Goal: Information Seeking & Learning: Learn about a topic

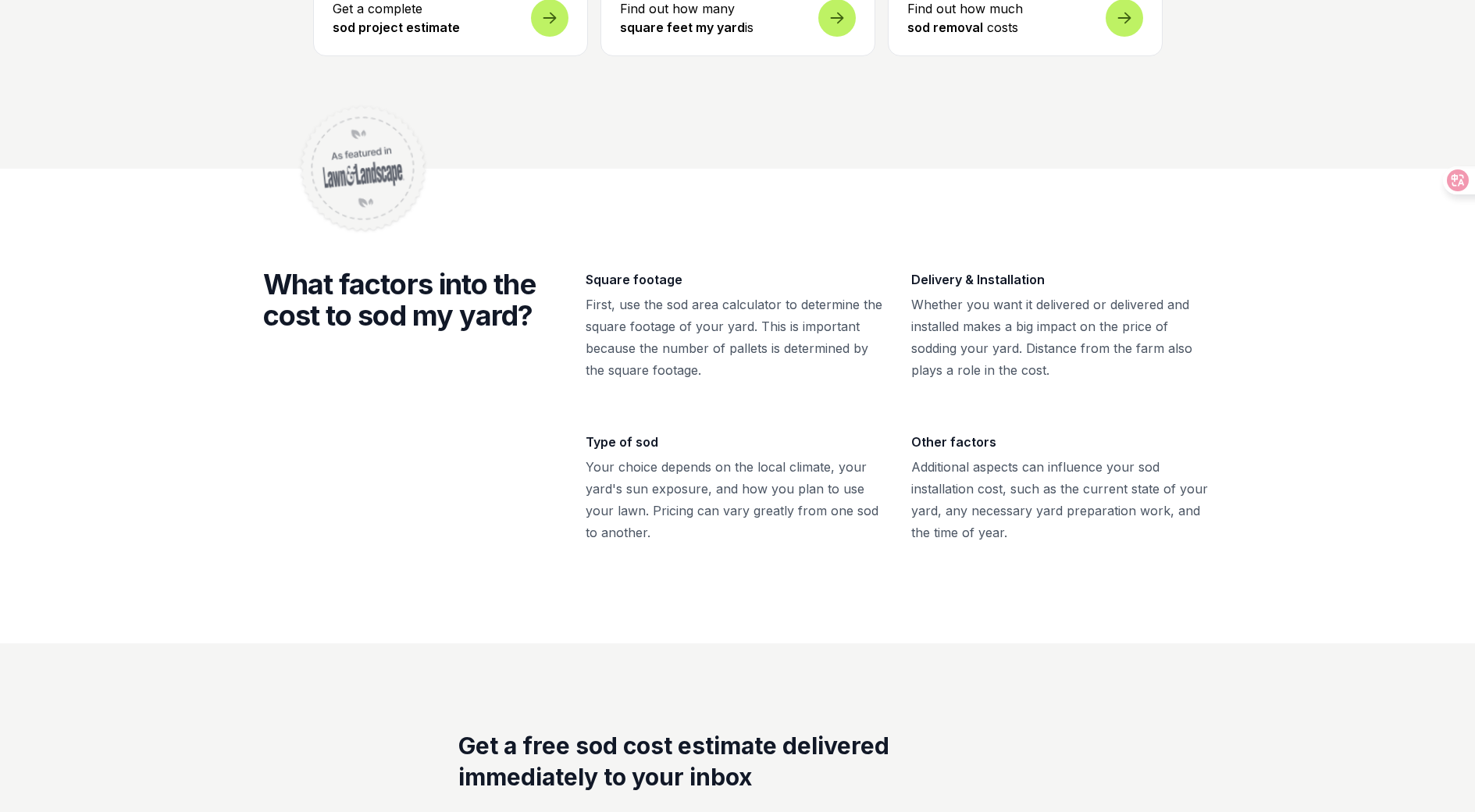
scroll to position [4145, 0]
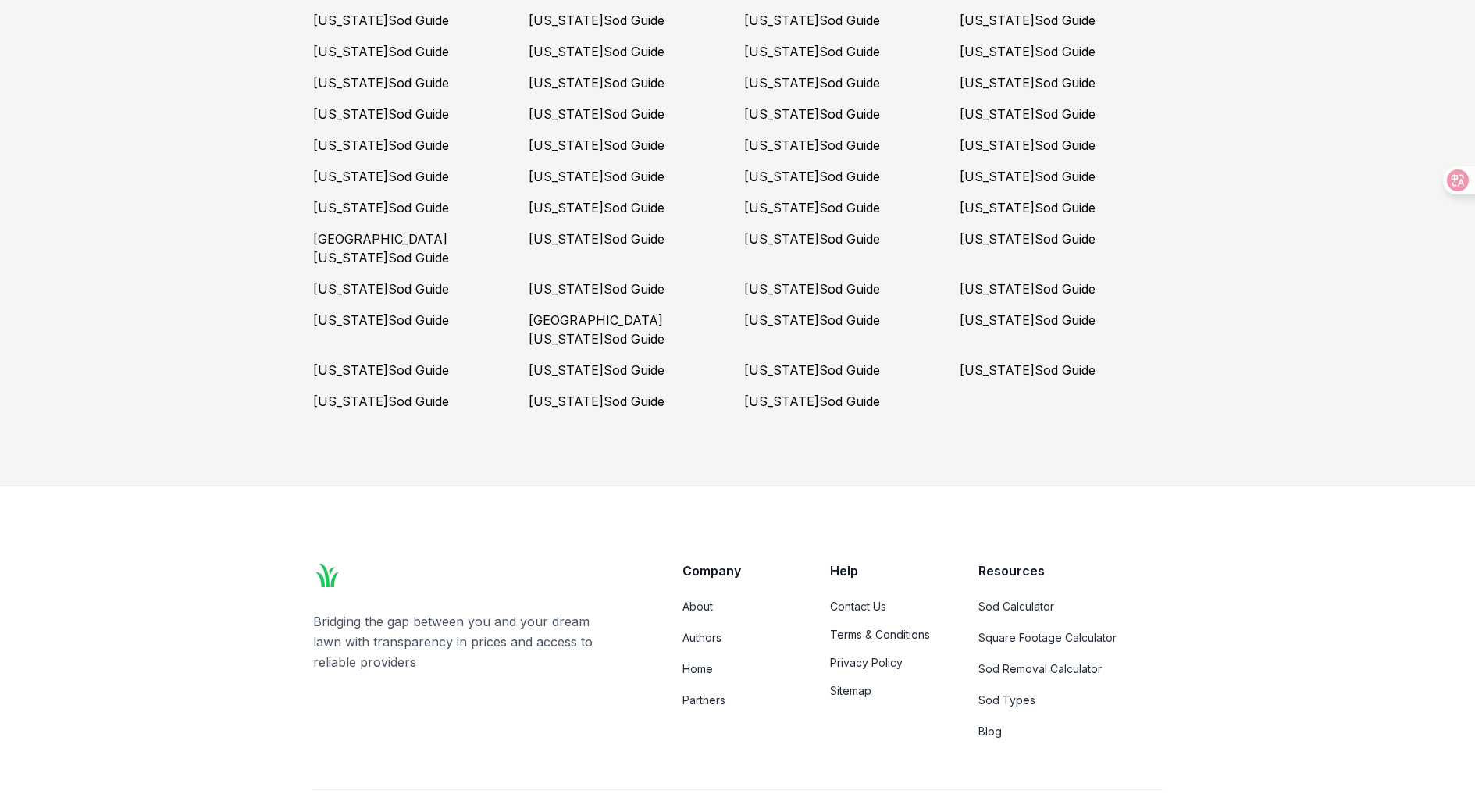
drag, startPoint x: 792, startPoint y: 168, endPoint x: 729, endPoint y: 735, distance: 570.5
click at [603, 393] on link "[US_STATE] Sod Guide" at bounding box center [597, 401] width 136 height 16
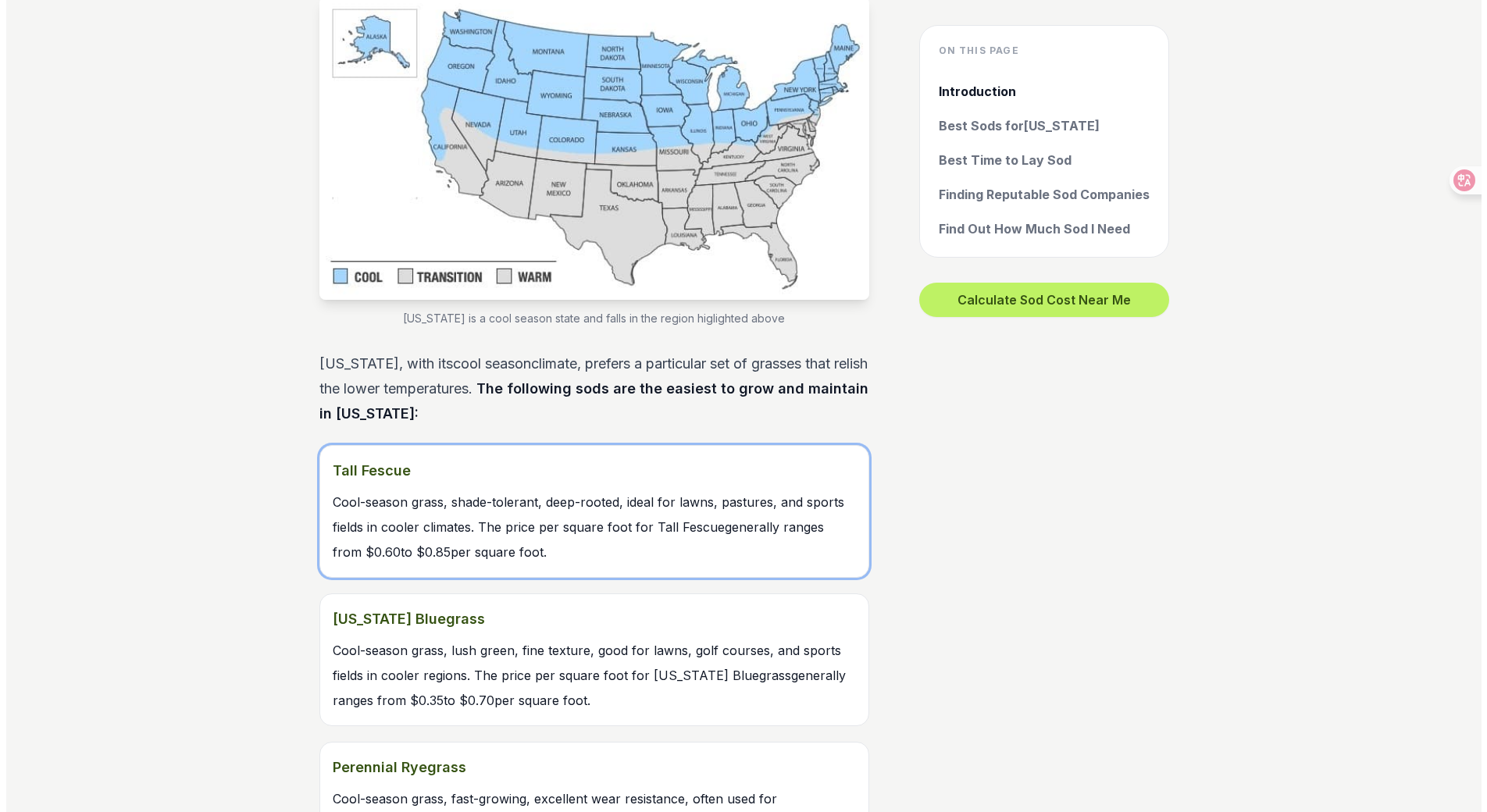
scroll to position [1562, 0]
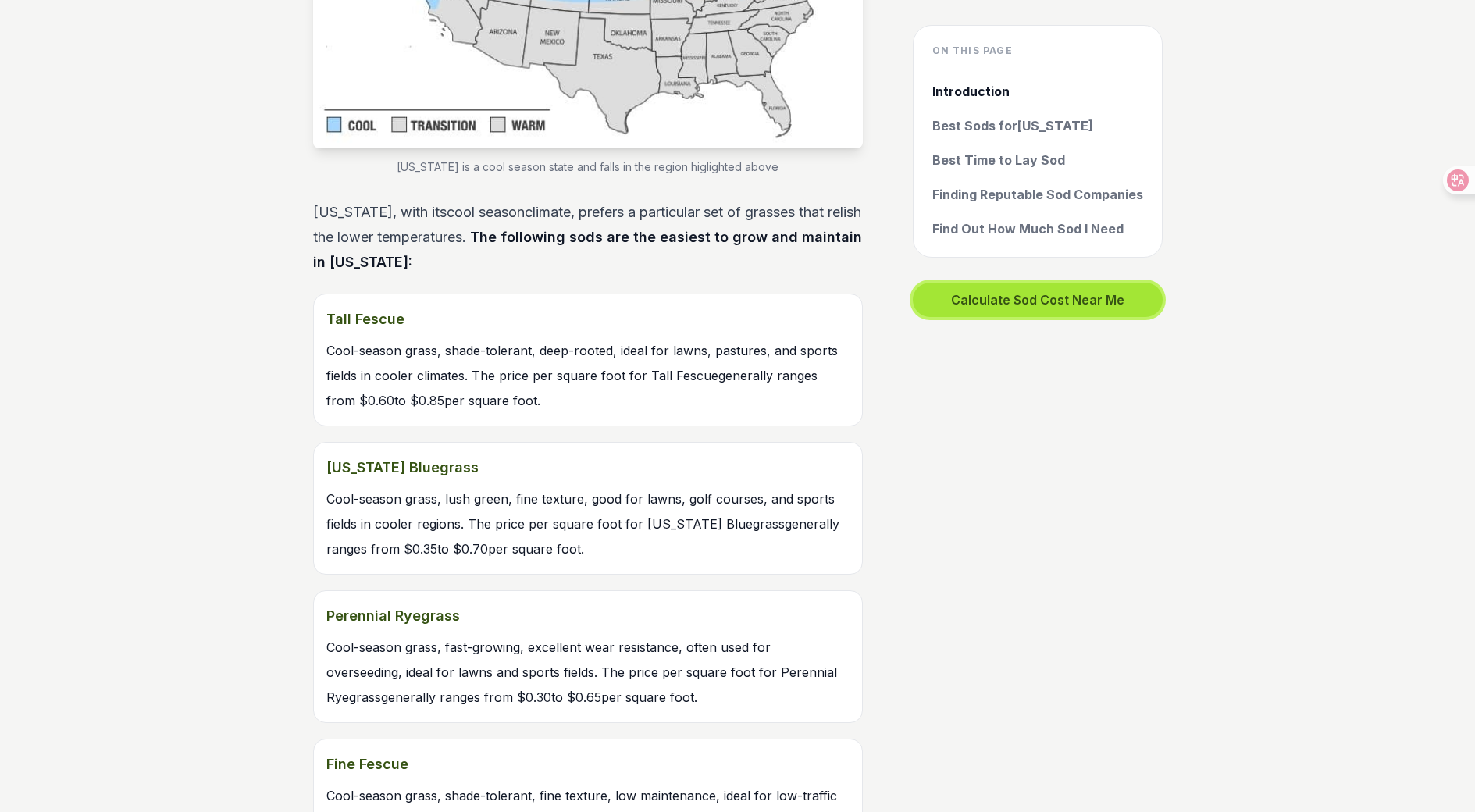
click at [1016, 310] on button "Calculate Sod Cost Near Me" at bounding box center [1038, 299] width 250 height 34
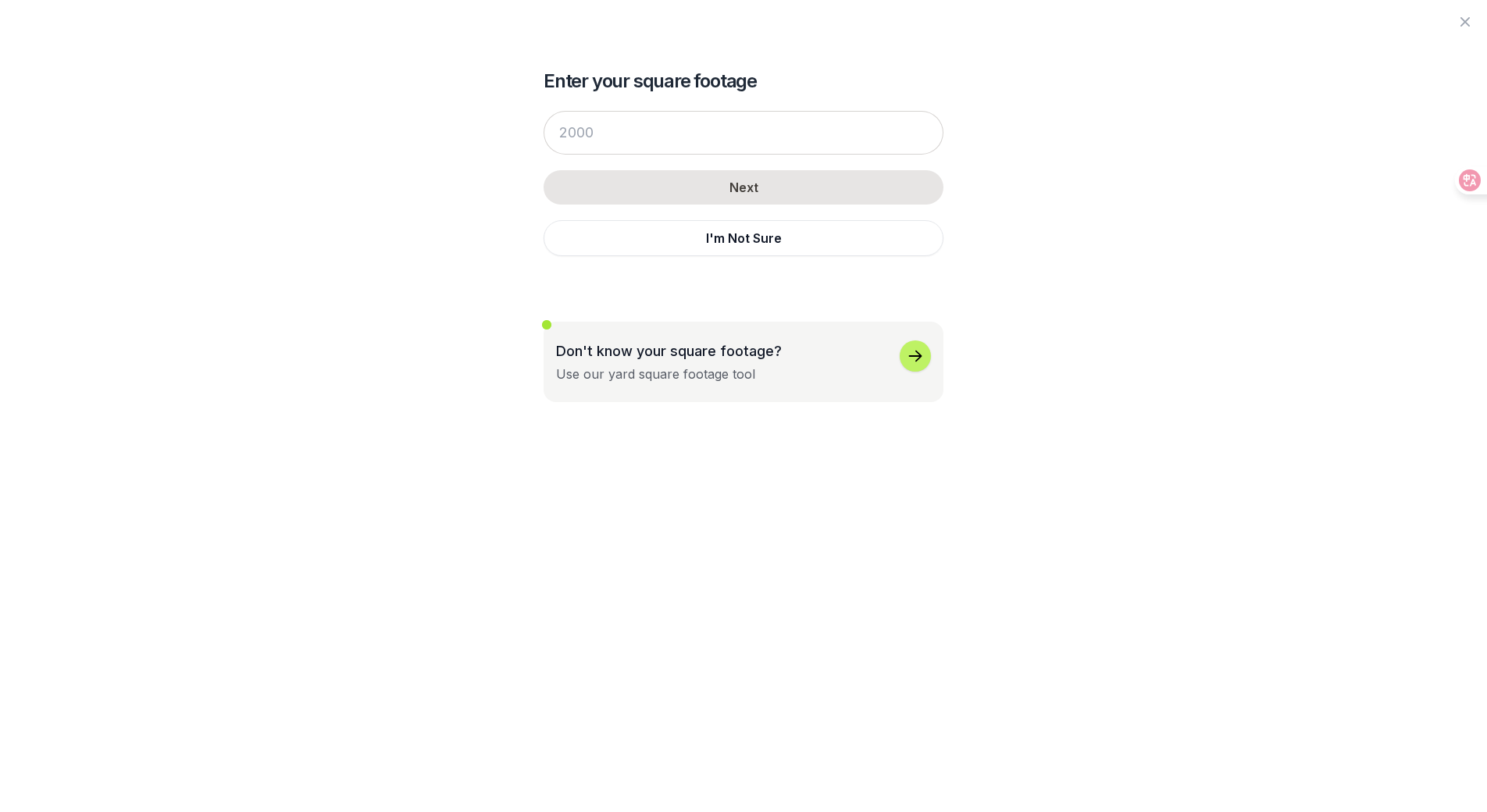
drag, startPoint x: 1182, startPoint y: 148, endPoint x: 1191, endPoint y: 153, distance: 10.3
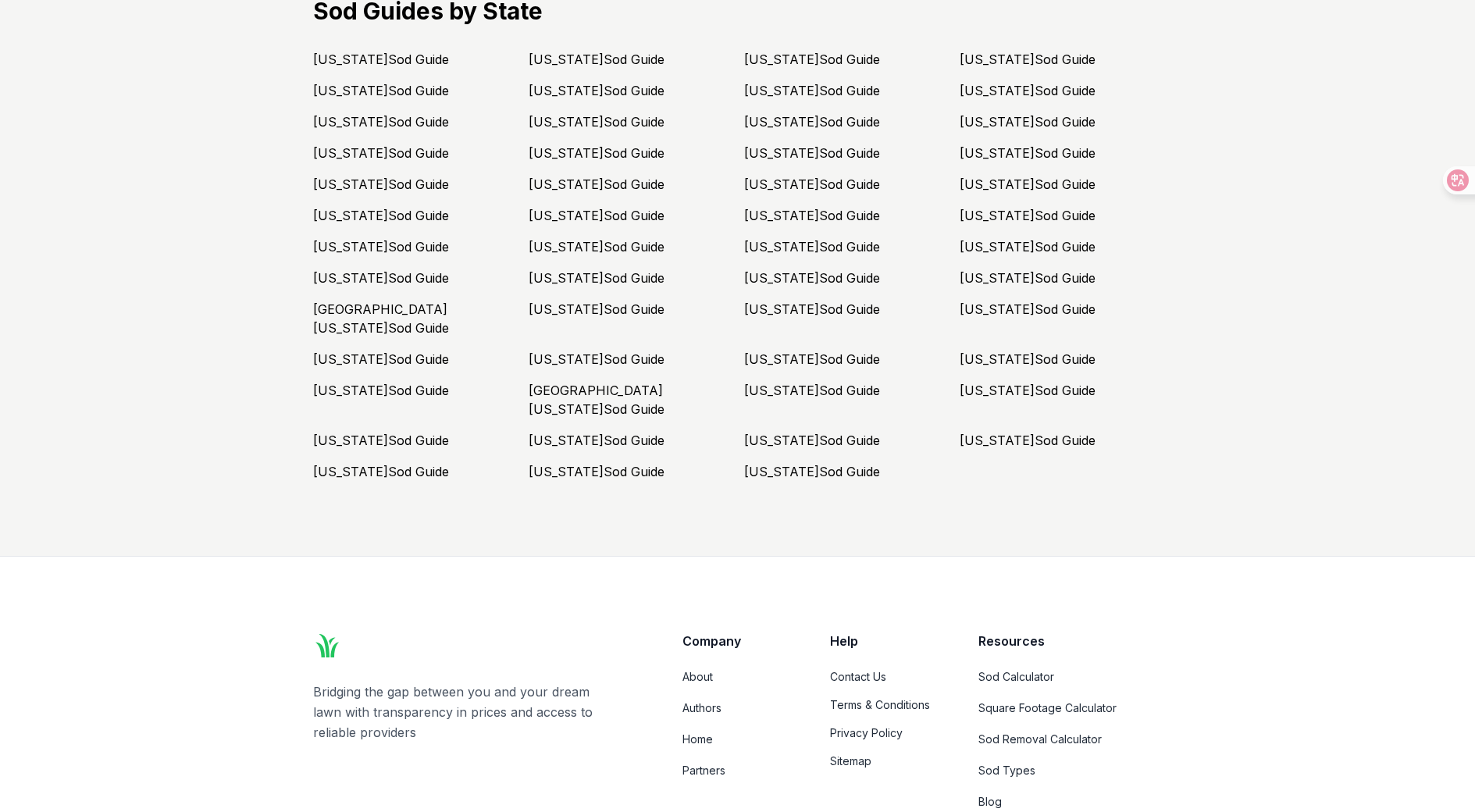
scroll to position [3677, 0]
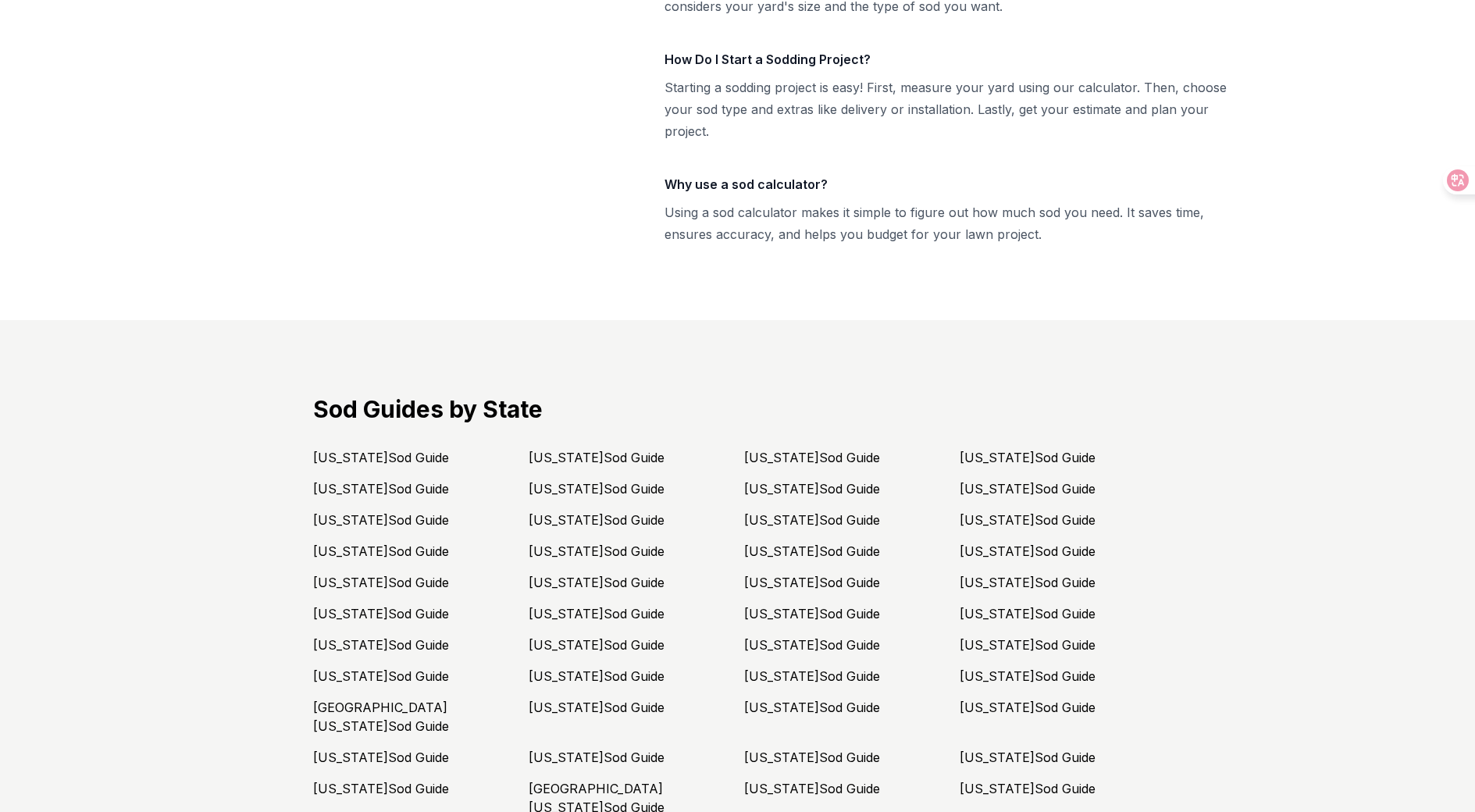
click at [568, 448] on ul "[US_STATE] Sod Guide [US_STATE] Sod Guide [US_STATE] Sod Guide [US_STATE] Sod G…" at bounding box center [738, 664] width 850 height 431
click at [568, 450] on link "[US_STATE] Sod Guide" at bounding box center [597, 457] width 136 height 16
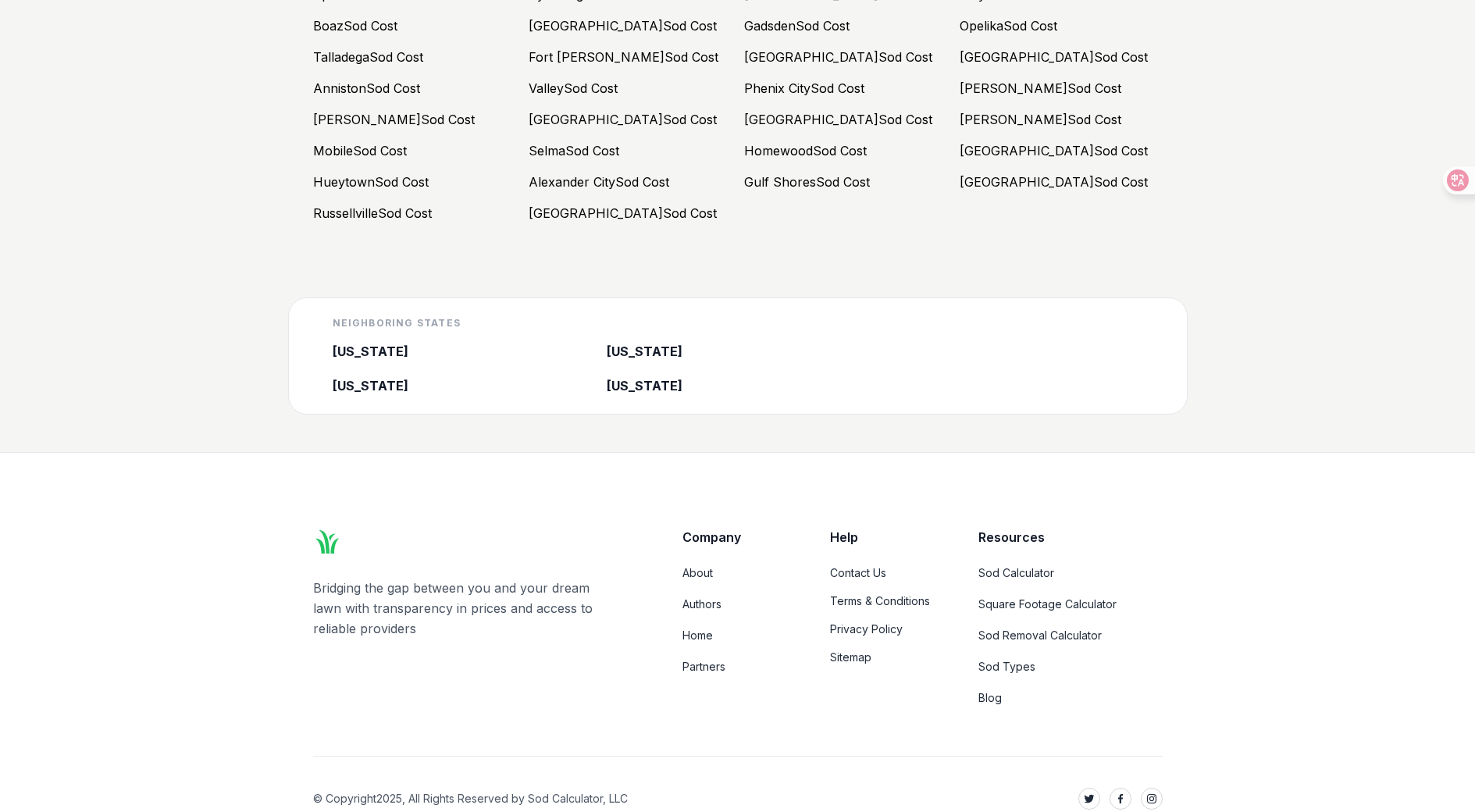
drag, startPoint x: 574, startPoint y: 196, endPoint x: 605, endPoint y: 723, distance: 527.9
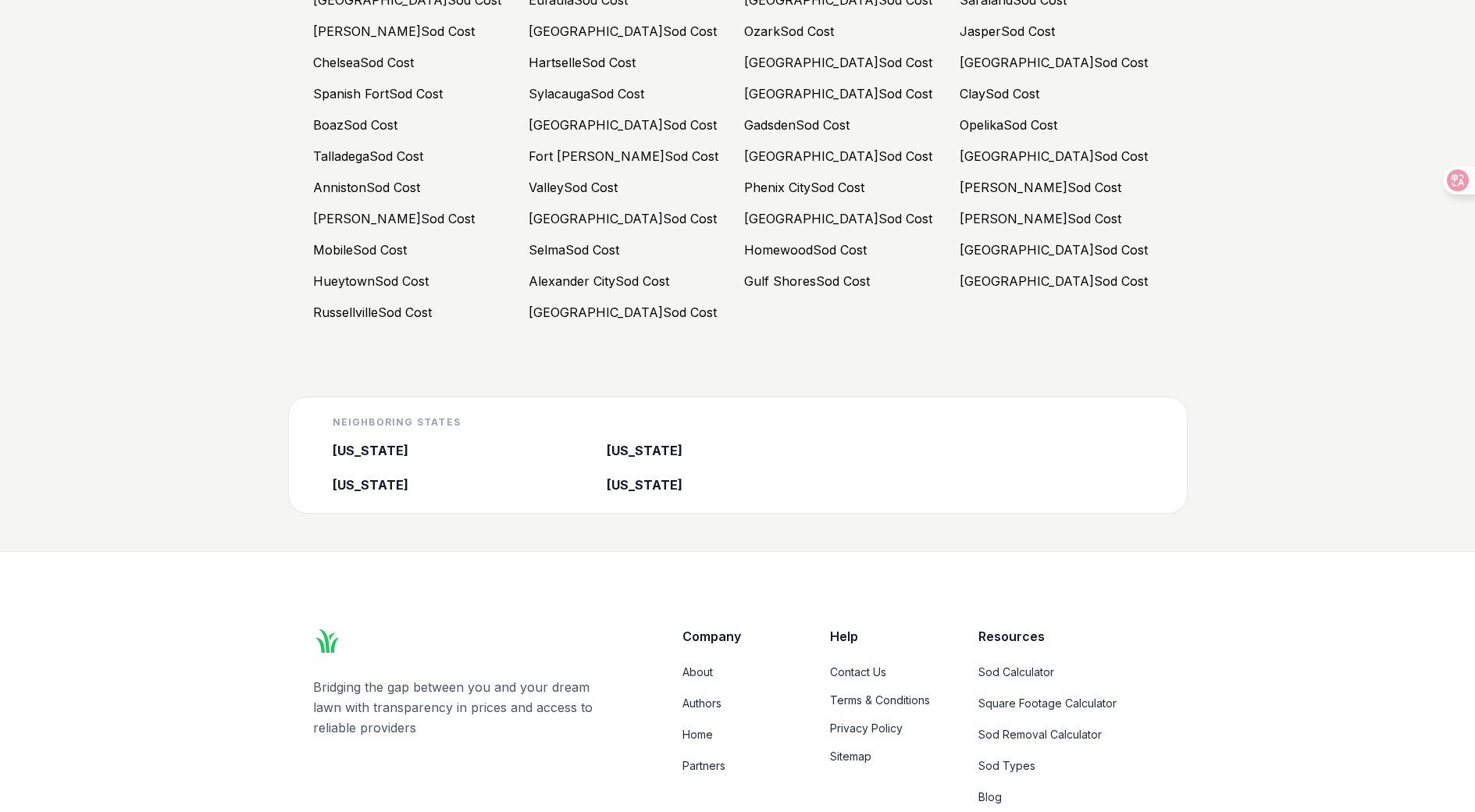
scroll to position [6789, 0]
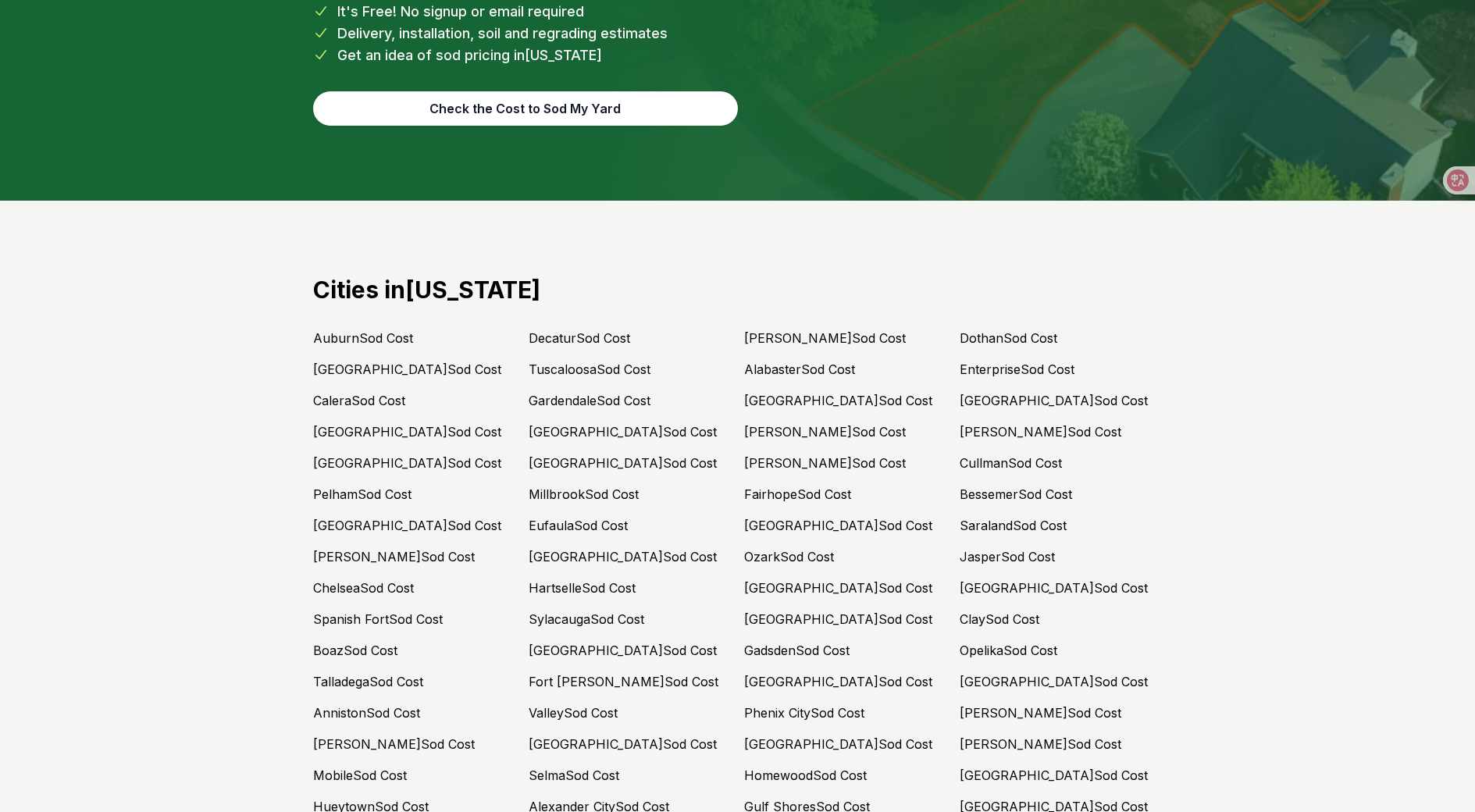
click at [582, 518] on link "Eufaula Sod Cost" at bounding box center [578, 525] width 99 height 16
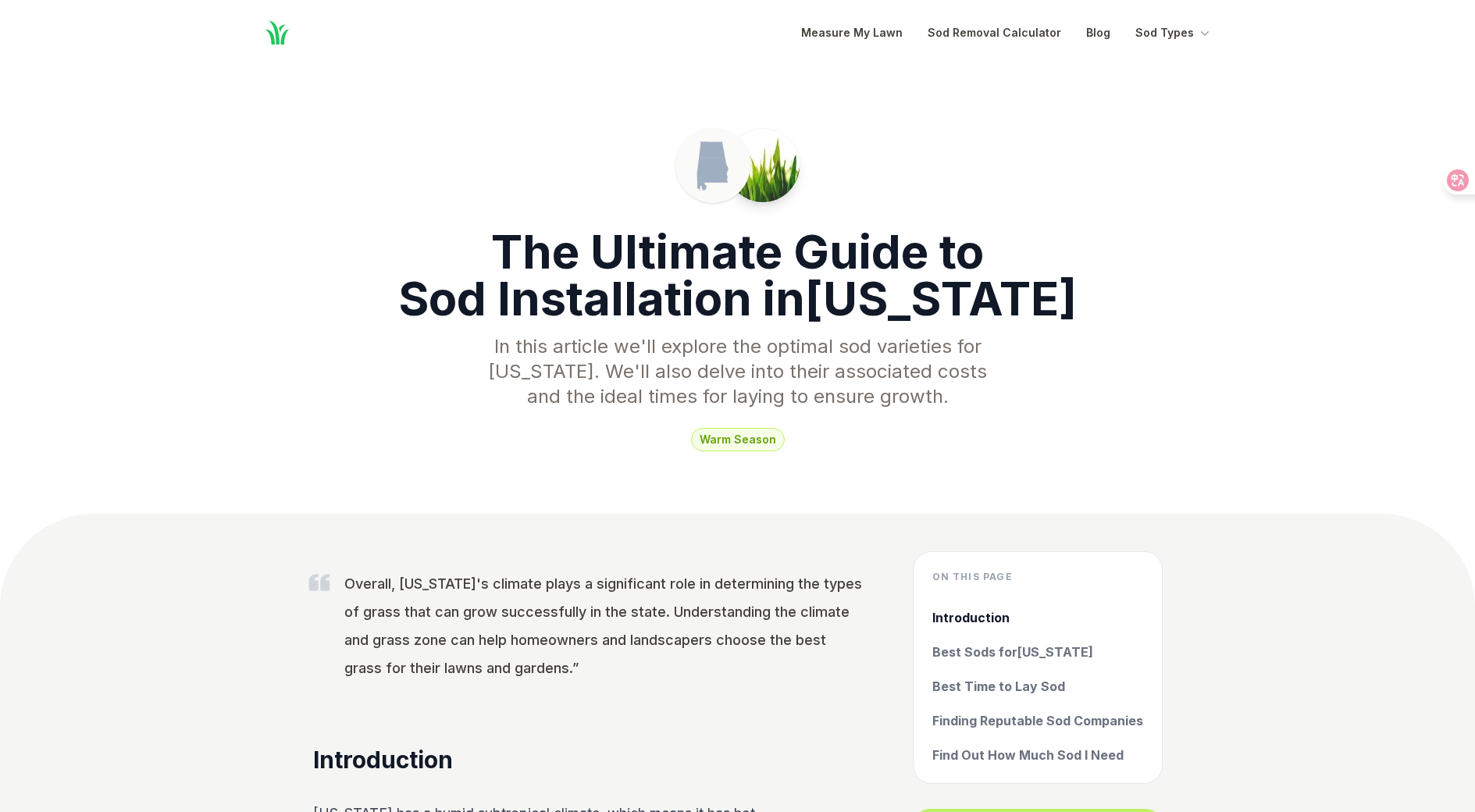
drag, startPoint x: 522, startPoint y: 565, endPoint x: 650, endPoint y: 132, distance: 451.5
click at [268, 29] on icon "Global" at bounding box center [278, 33] width 29 height 29
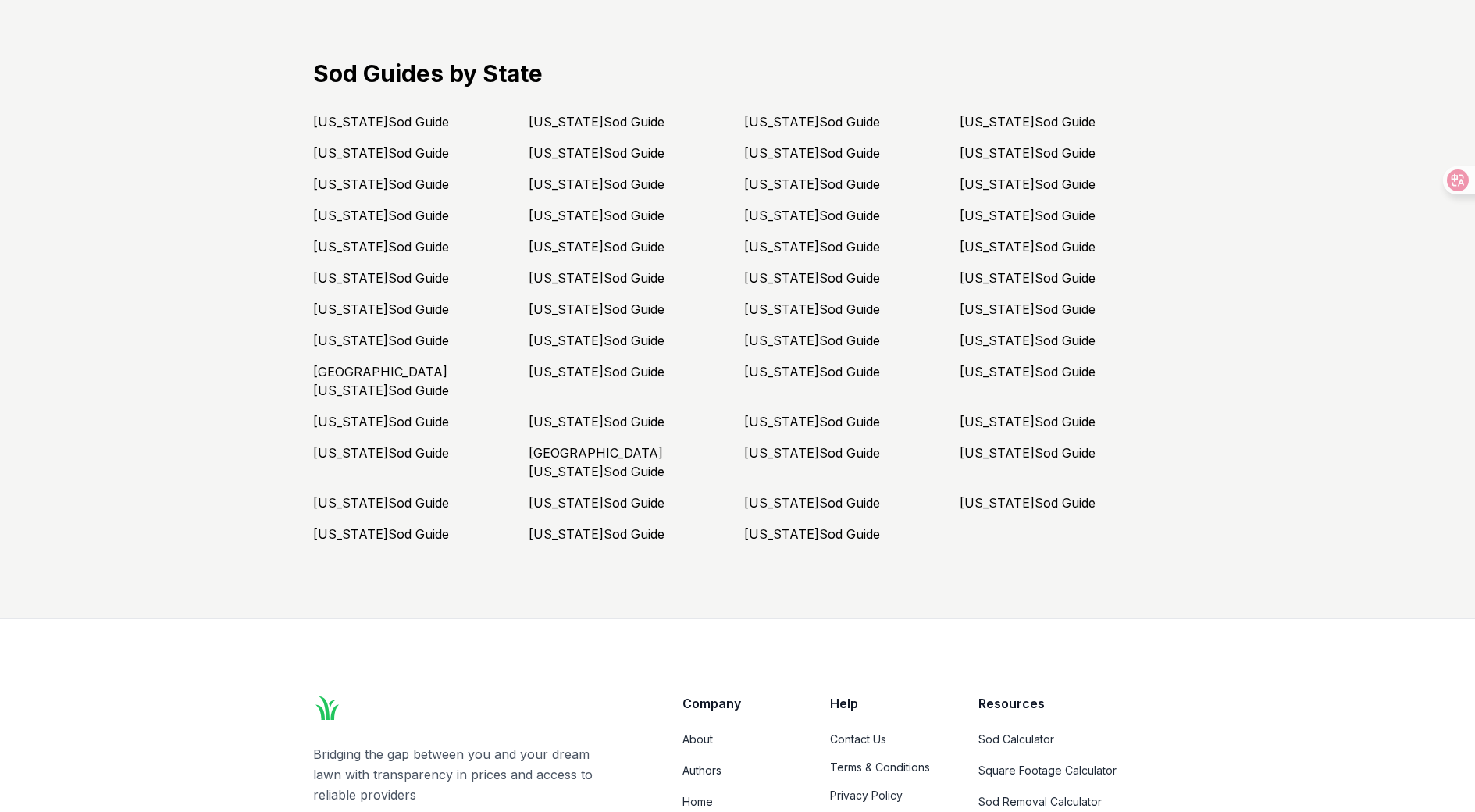
scroll to position [4145, 0]
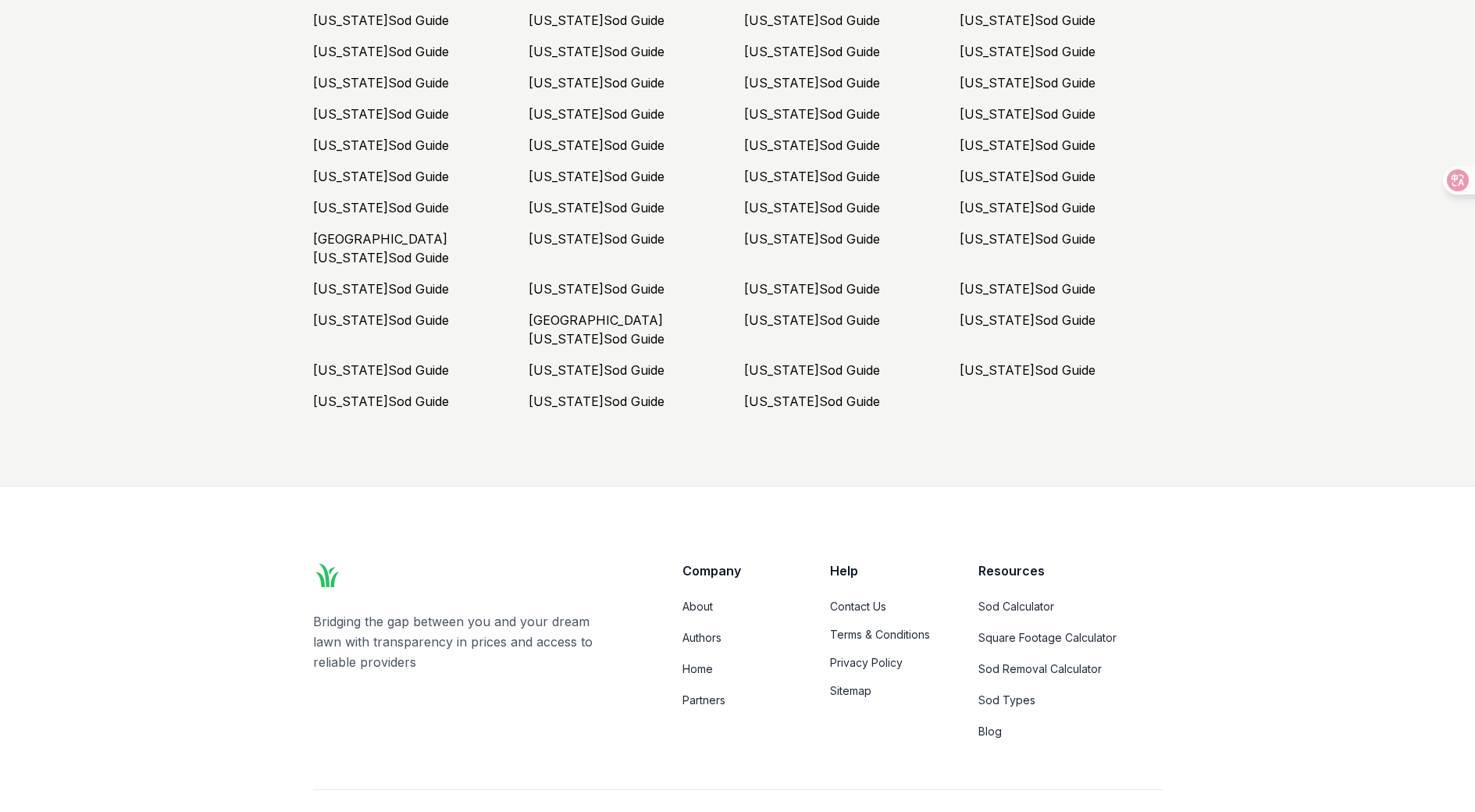
drag, startPoint x: 229, startPoint y: 263, endPoint x: 169, endPoint y: 558, distance: 301.0
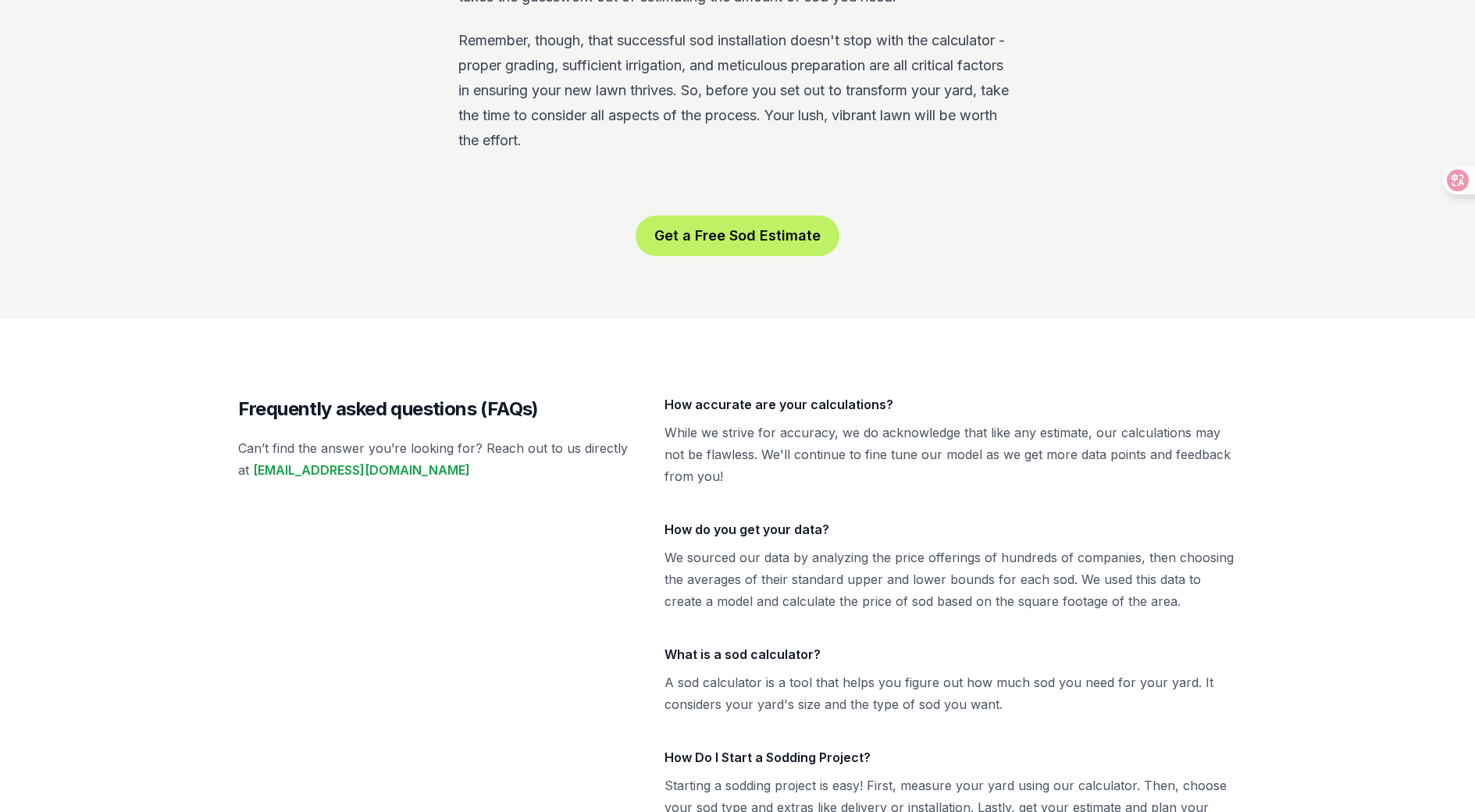
drag, startPoint x: 257, startPoint y: 606, endPoint x: 240, endPoint y: 341, distance: 265.5
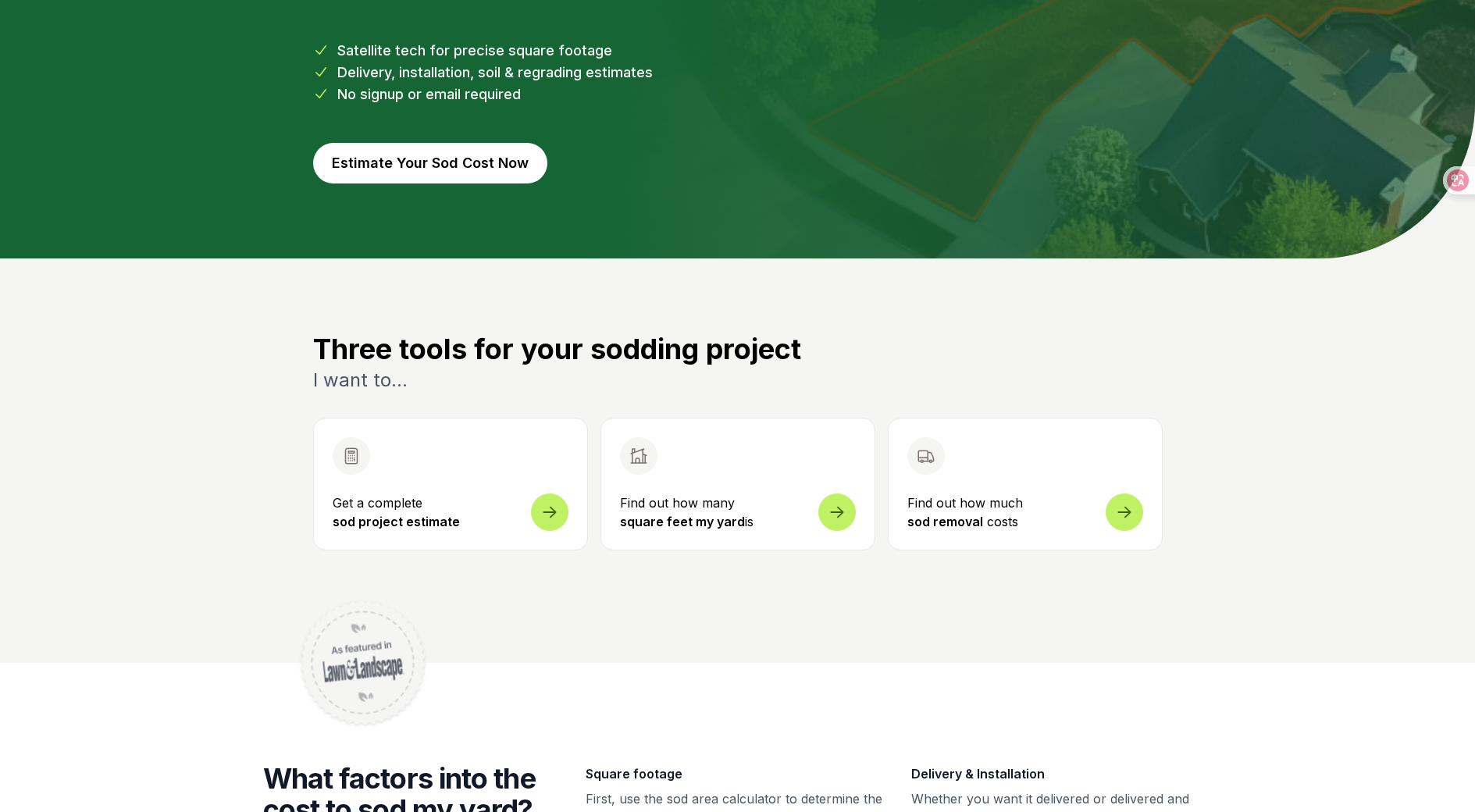
scroll to position [0, 0]
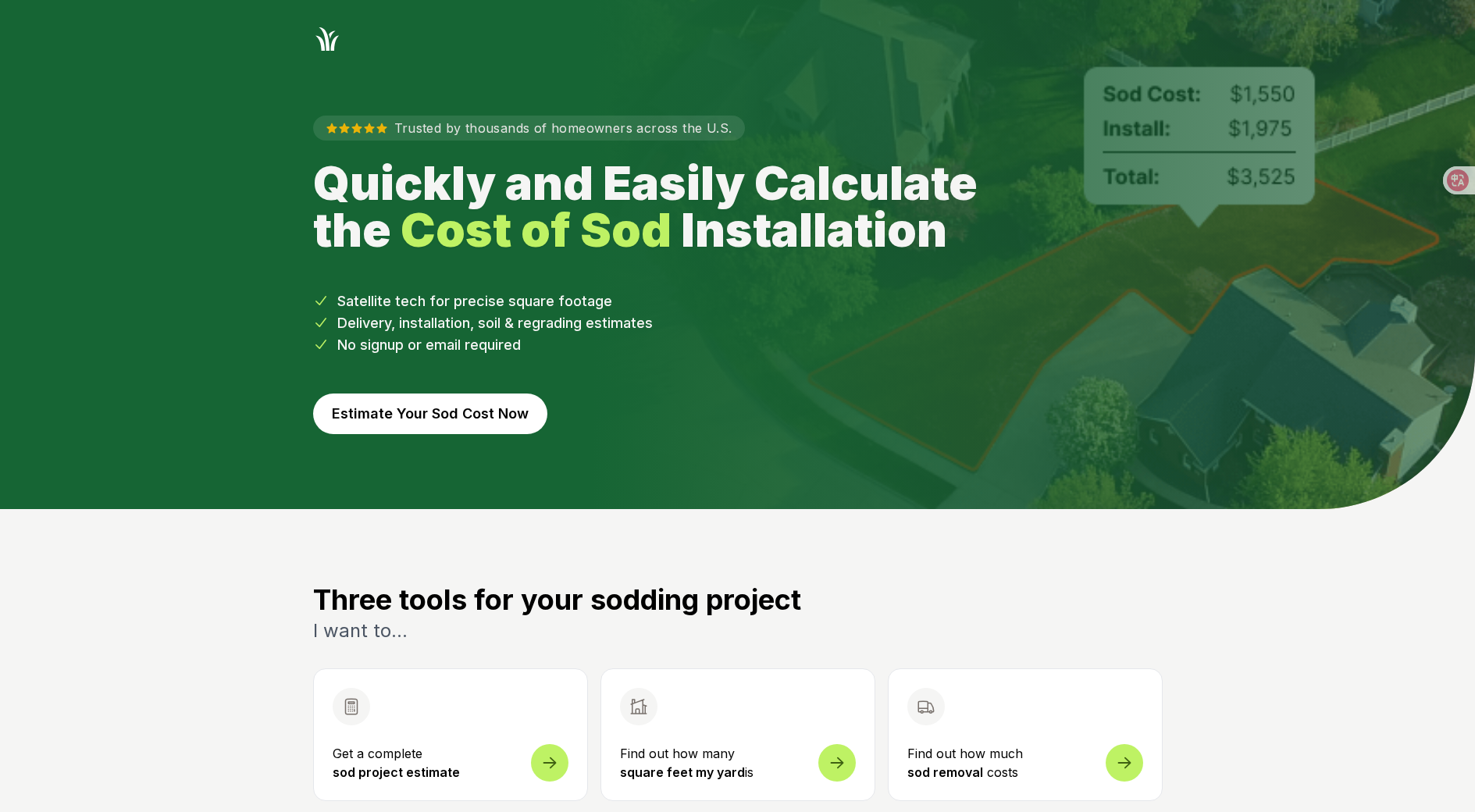
drag, startPoint x: 279, startPoint y: 569, endPoint x: 294, endPoint y: 292, distance: 277.4
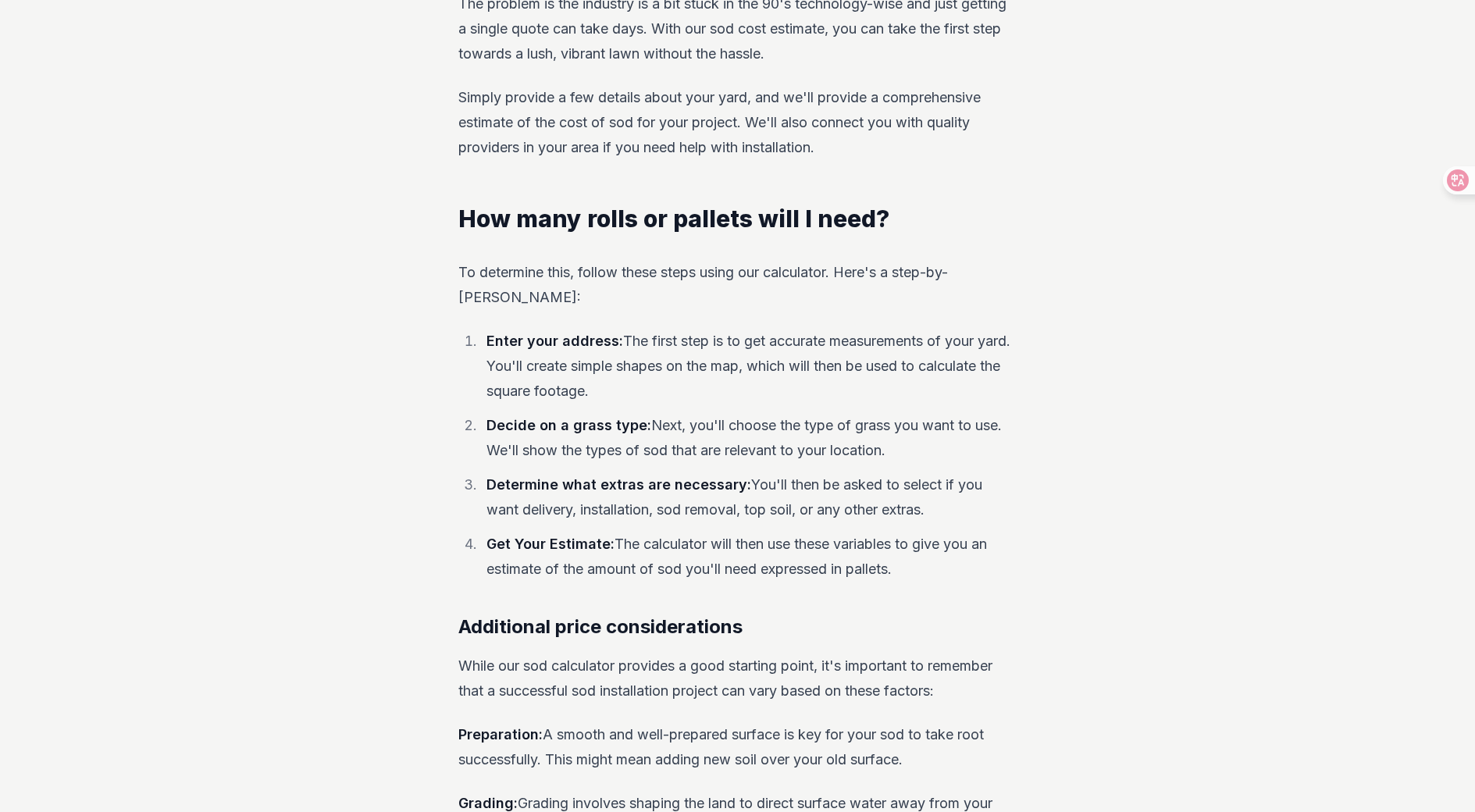
scroll to position [4145, 0]
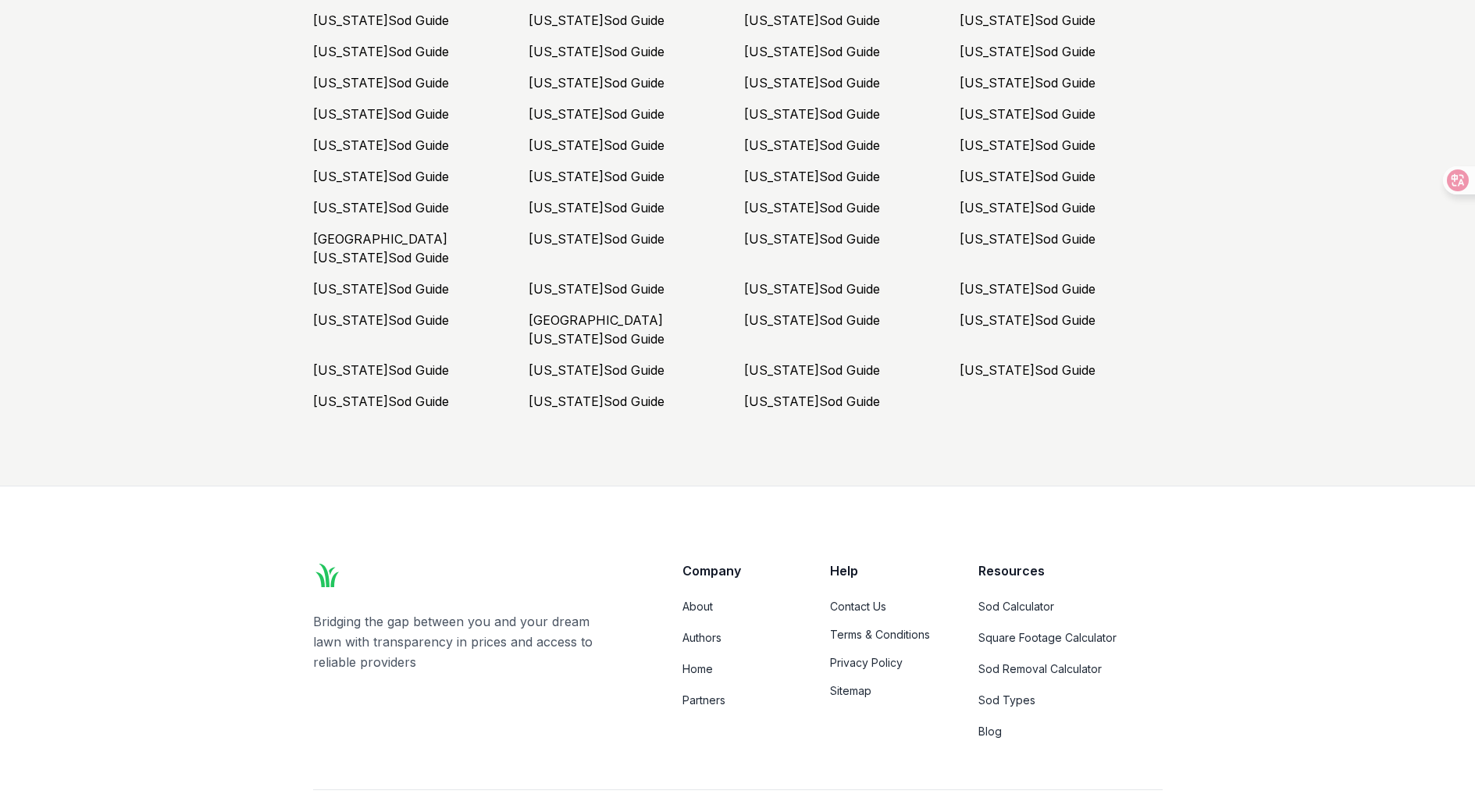
drag, startPoint x: 232, startPoint y: 228, endPoint x: 504, endPoint y: 461, distance: 358.2
click at [374, 310] on li "[US_STATE] Sod Guide" at bounding box center [414, 329] width 203 height 38
click at [372, 312] on link "[US_STATE] Sod Guide" at bounding box center [381, 320] width 136 height 16
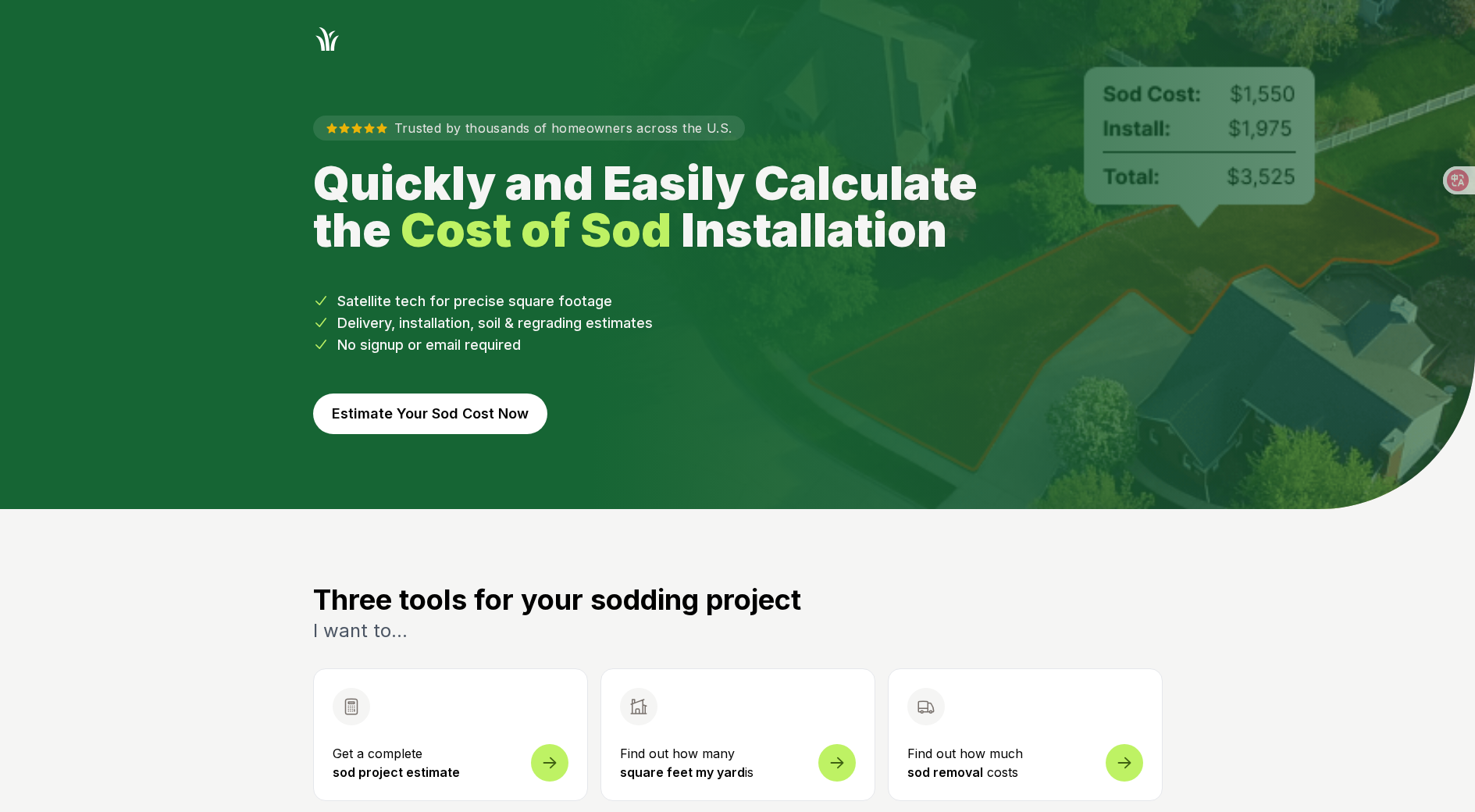
drag, startPoint x: 211, startPoint y: 569, endPoint x: 202, endPoint y: 278, distance: 291.1
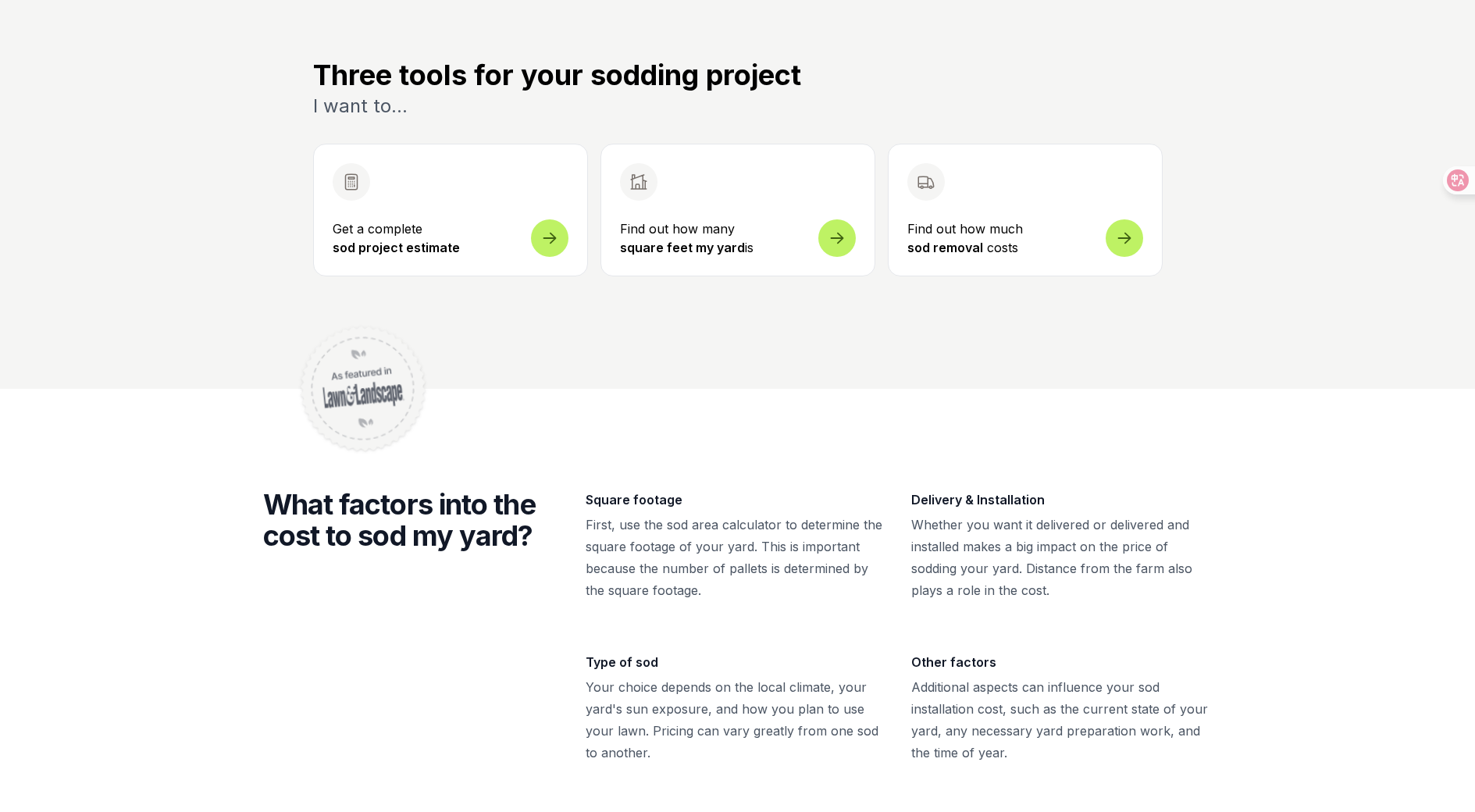
scroll to position [547, 0]
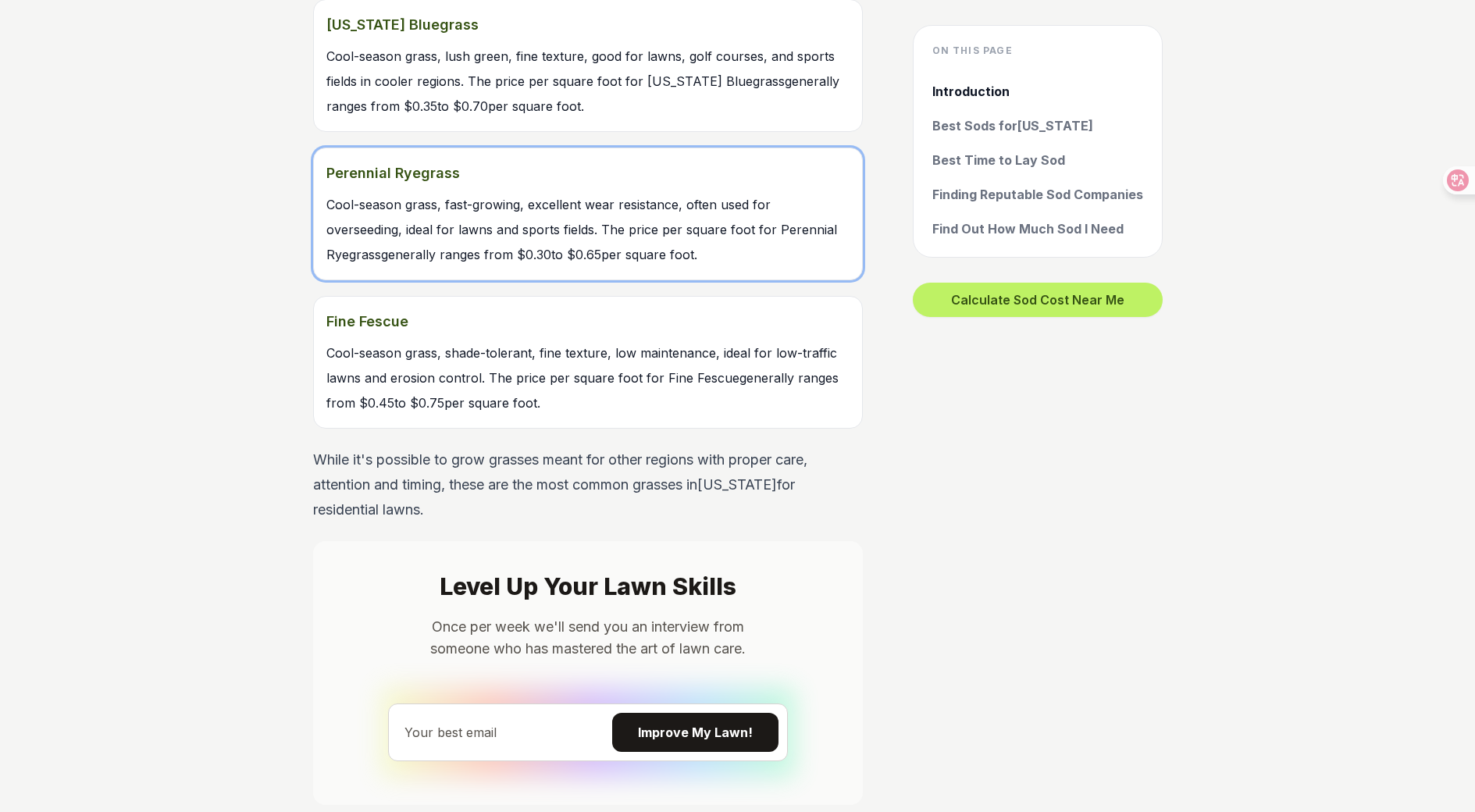
scroll to position [1952, 0]
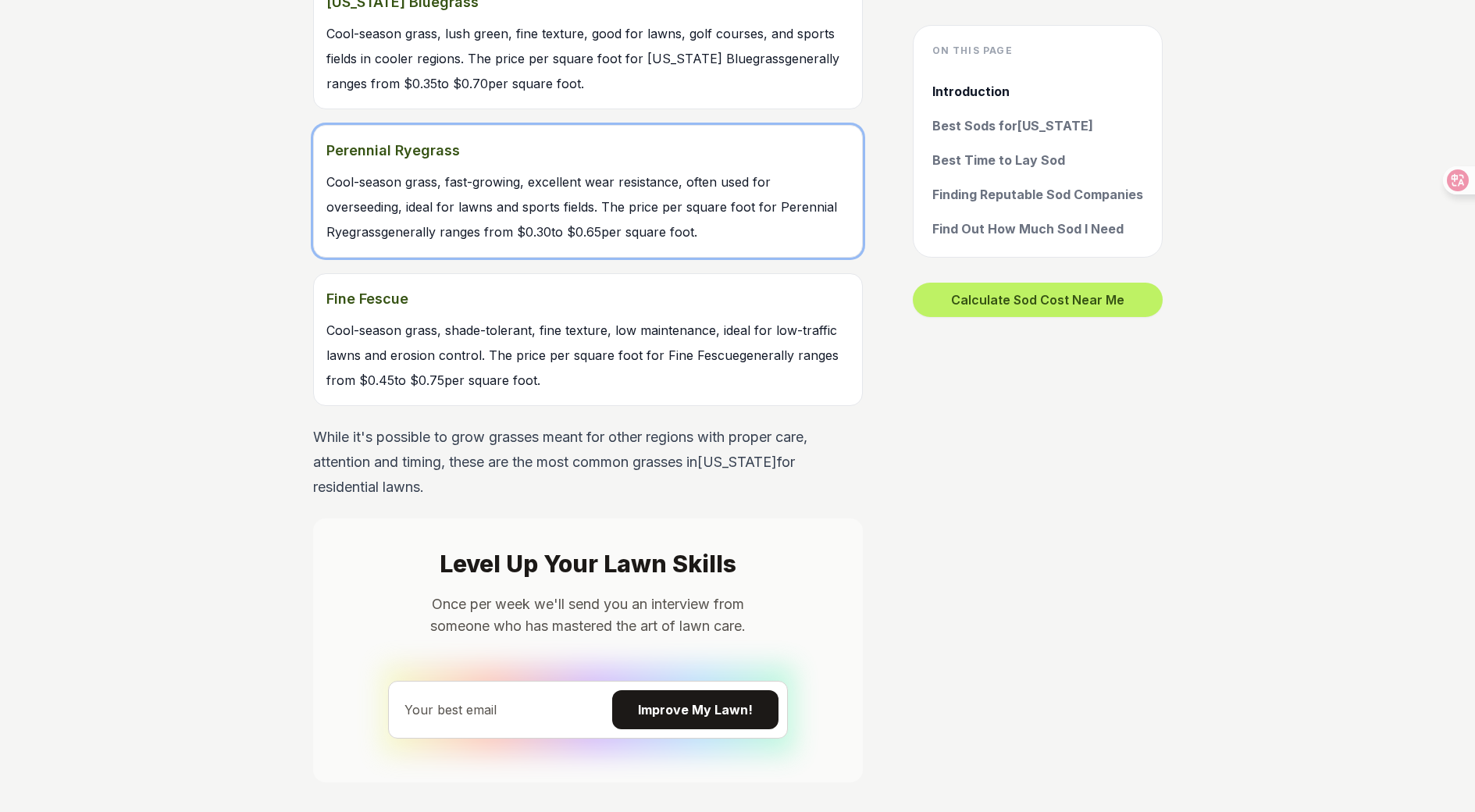
click at [393, 258] on link "Perennial Ryegrass Cool-season grass, fast-growing, excellent wear resistance, …" at bounding box center [587, 191] width 550 height 133
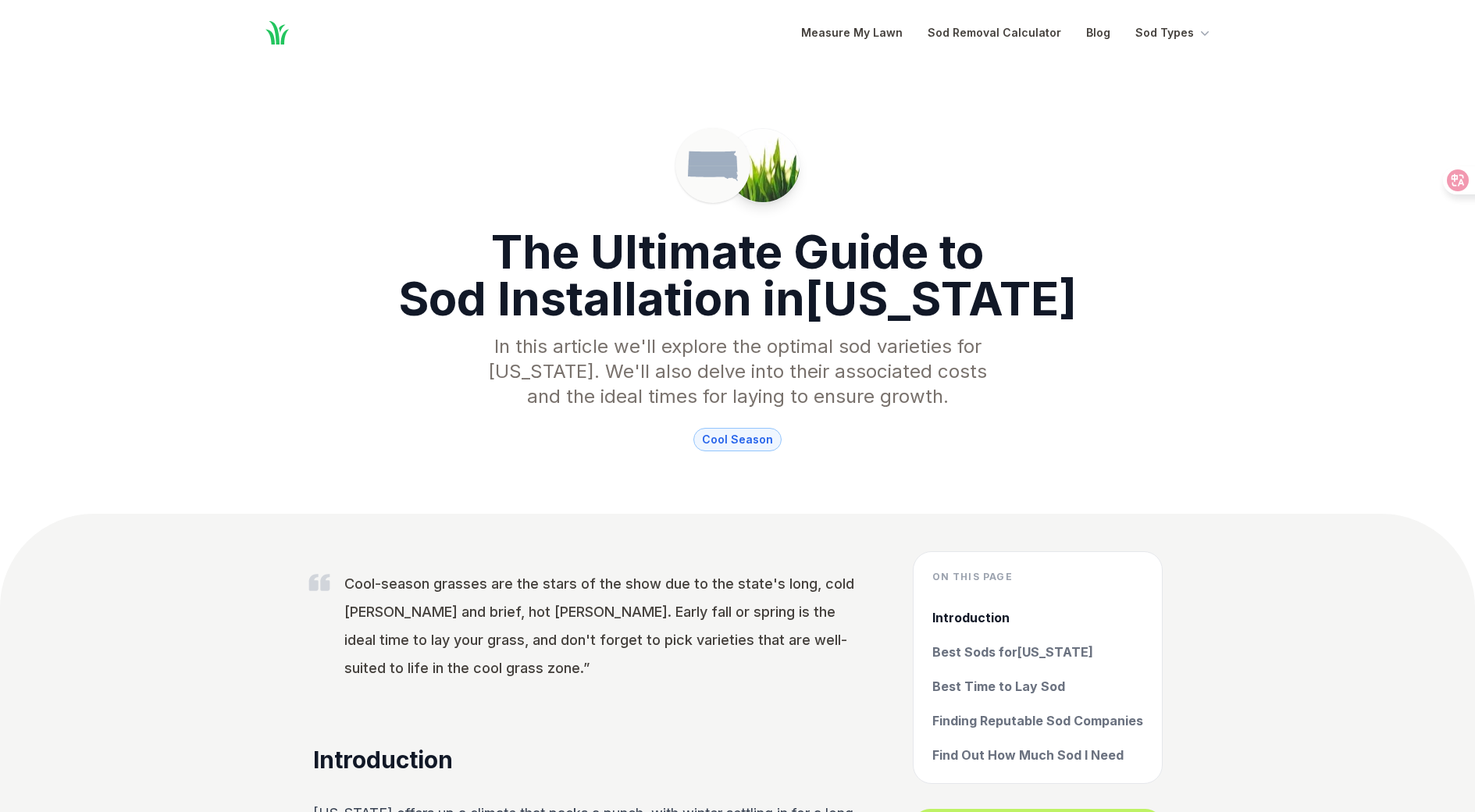
scroll to position [1952, 0]
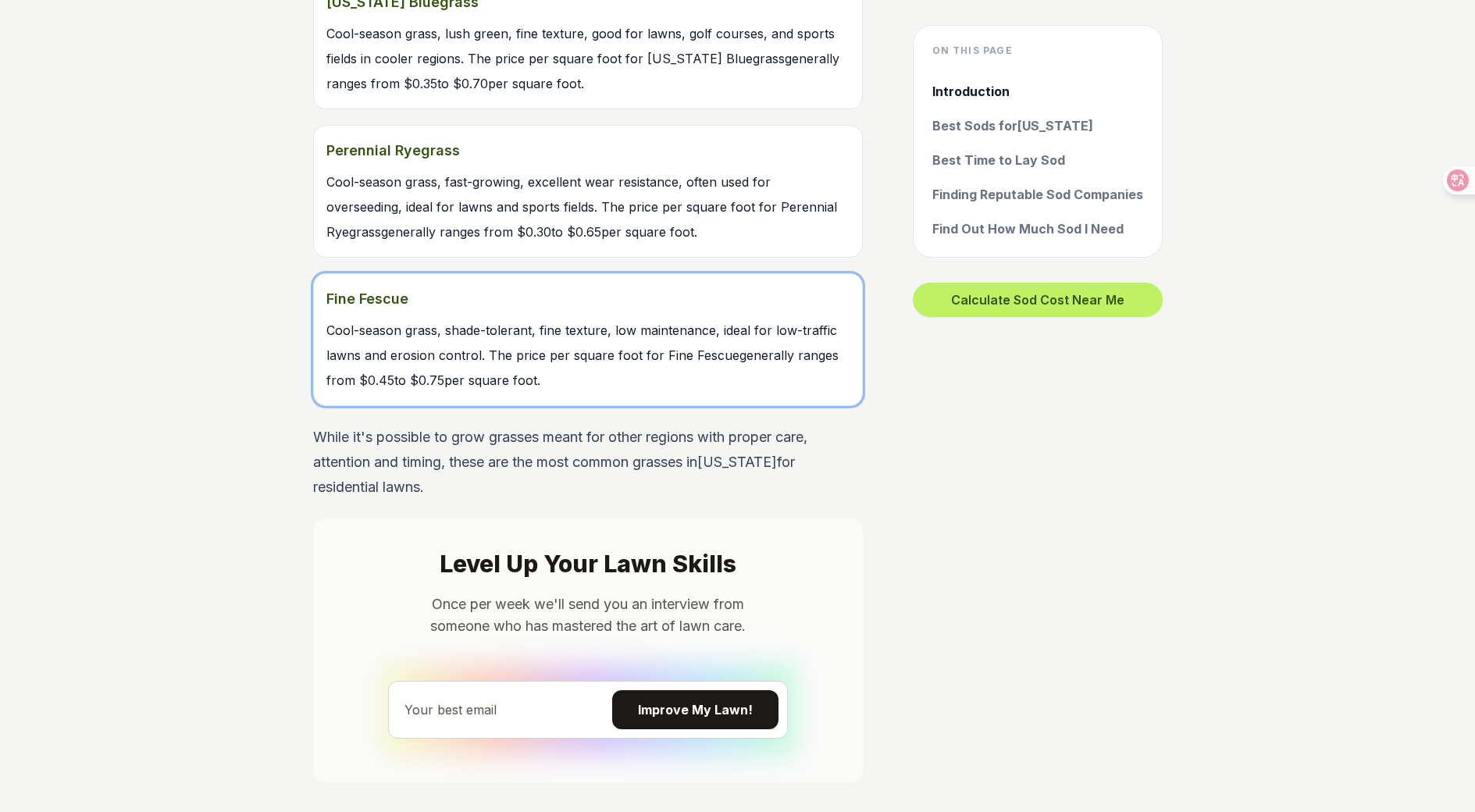
click at [331, 311] on strong "Fine Fescue" at bounding box center [588, 299] width 524 height 25
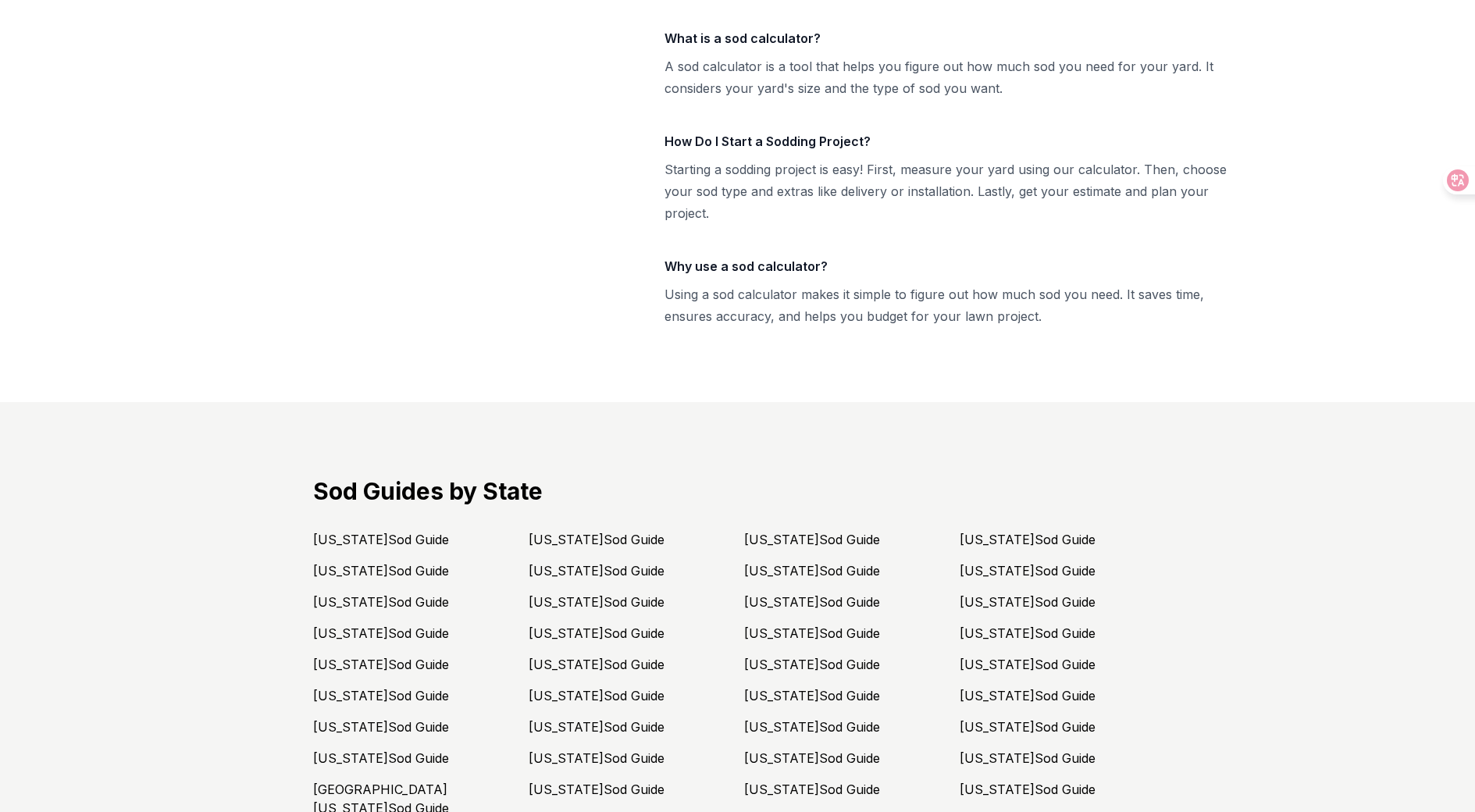
drag, startPoint x: 436, startPoint y: 255, endPoint x: 441, endPoint y: 592, distance: 337.0
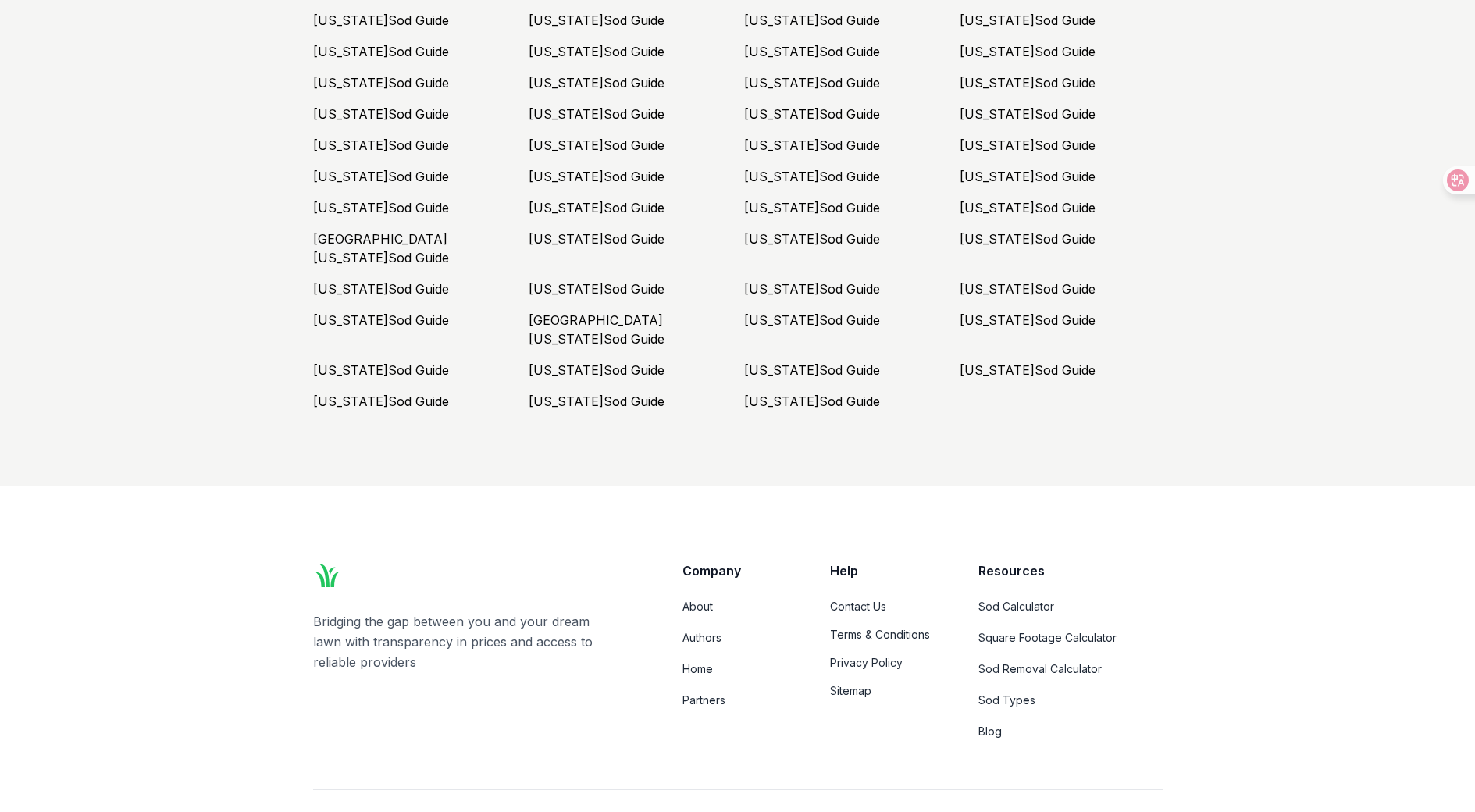
click at [524, 290] on ul "[US_STATE] Sod Guide [US_STATE] Sod Guide [US_STATE] Sod Guide [US_STATE] Sod G…" at bounding box center [738, 195] width 850 height 431
click at [553, 257] on ul "[US_STATE] Sod Guide [US_STATE] Sod Guide [US_STATE] Sod Guide [US_STATE] Sod G…" at bounding box center [738, 195] width 850 height 431
click at [552, 281] on link "[US_STATE] Sod Guide" at bounding box center [597, 289] width 136 height 16
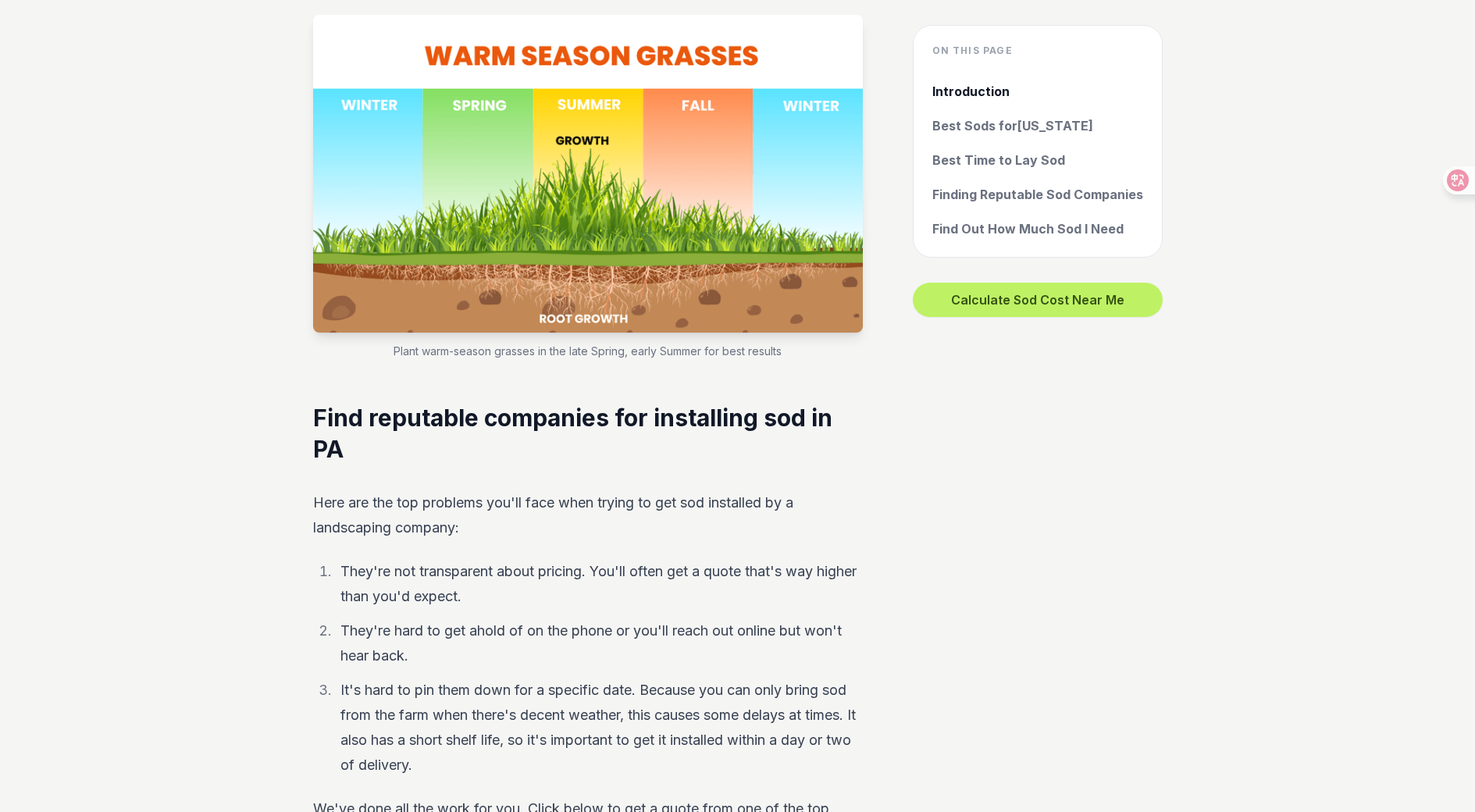
scroll to position [5857, 0]
